Goal: Information Seeking & Learning: Learn about a topic

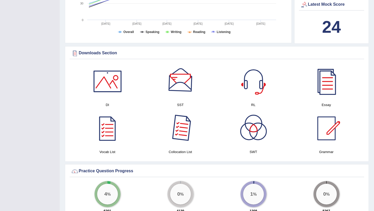
scroll to position [224, 0]
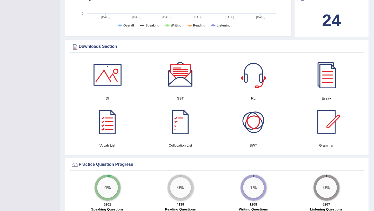
click at [256, 125] on div at bounding box center [254, 122] width 36 height 36
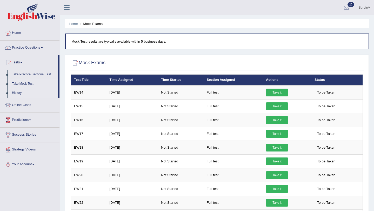
click at [19, 94] on link "History" at bounding box center [34, 92] width 49 height 9
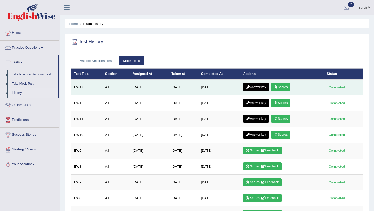
click at [284, 85] on link "Scores" at bounding box center [280, 87] width 19 height 8
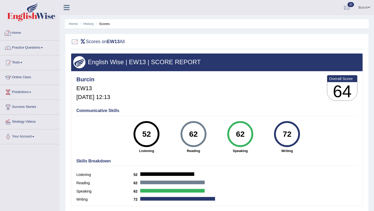
click at [18, 35] on link "Home" at bounding box center [29, 32] width 59 height 13
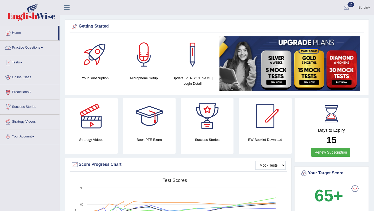
click at [41, 50] on link "Practice Questions" at bounding box center [29, 47] width 59 height 13
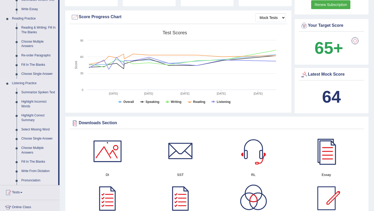
scroll to position [147, 0]
click at [36, 93] on link "Summarize Spoken Text" at bounding box center [38, 92] width 39 height 9
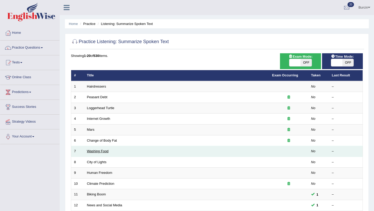
click at [102, 151] on link "Washing Food" at bounding box center [98, 151] width 22 height 4
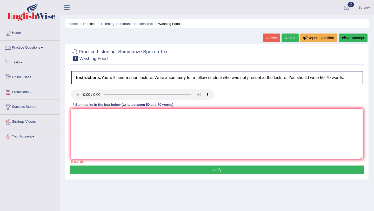
click at [35, 49] on link "Practice Questions" at bounding box center [29, 47] width 59 height 13
